Goal: Download file/media

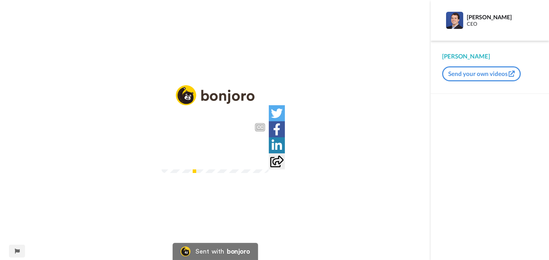
click at [184, 164] on video at bounding box center [214, 147] width 107 height 54
drag, startPoint x: 0, startPoint y: 0, endPoint x: 182, endPoint y: 151, distance: 236.2
click at [182, 151] on img at bounding box center [214, 147] width 107 height 54
click at [211, 141] on icon at bounding box center [215, 146] width 19 height 19
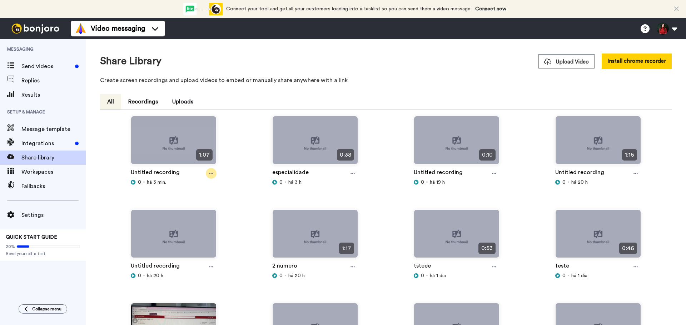
drag, startPoint x: 209, startPoint y: 174, endPoint x: 204, endPoint y: 186, distance: 13.9
click at [209, 174] on icon at bounding box center [211, 173] width 4 height 1
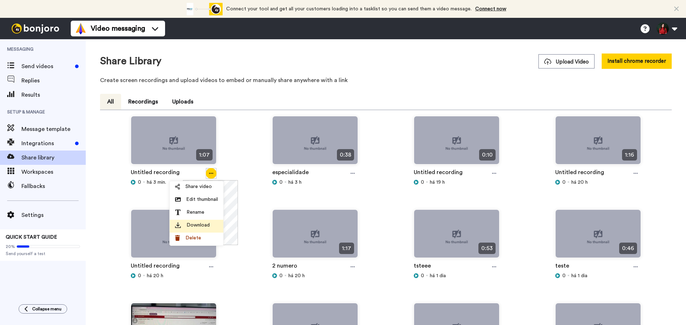
click at [192, 228] on span "Download" at bounding box center [197, 225] width 23 height 7
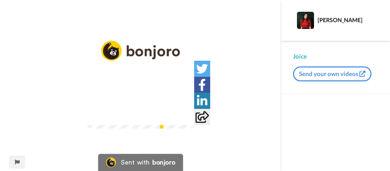
drag, startPoint x: 140, startPoint y: 106, endPoint x: 96, endPoint y: 118, distance: 45.6
click at [96, 118] on video at bounding box center [140, 102] width 107 height 54
